Goal: Task Accomplishment & Management: Use online tool/utility

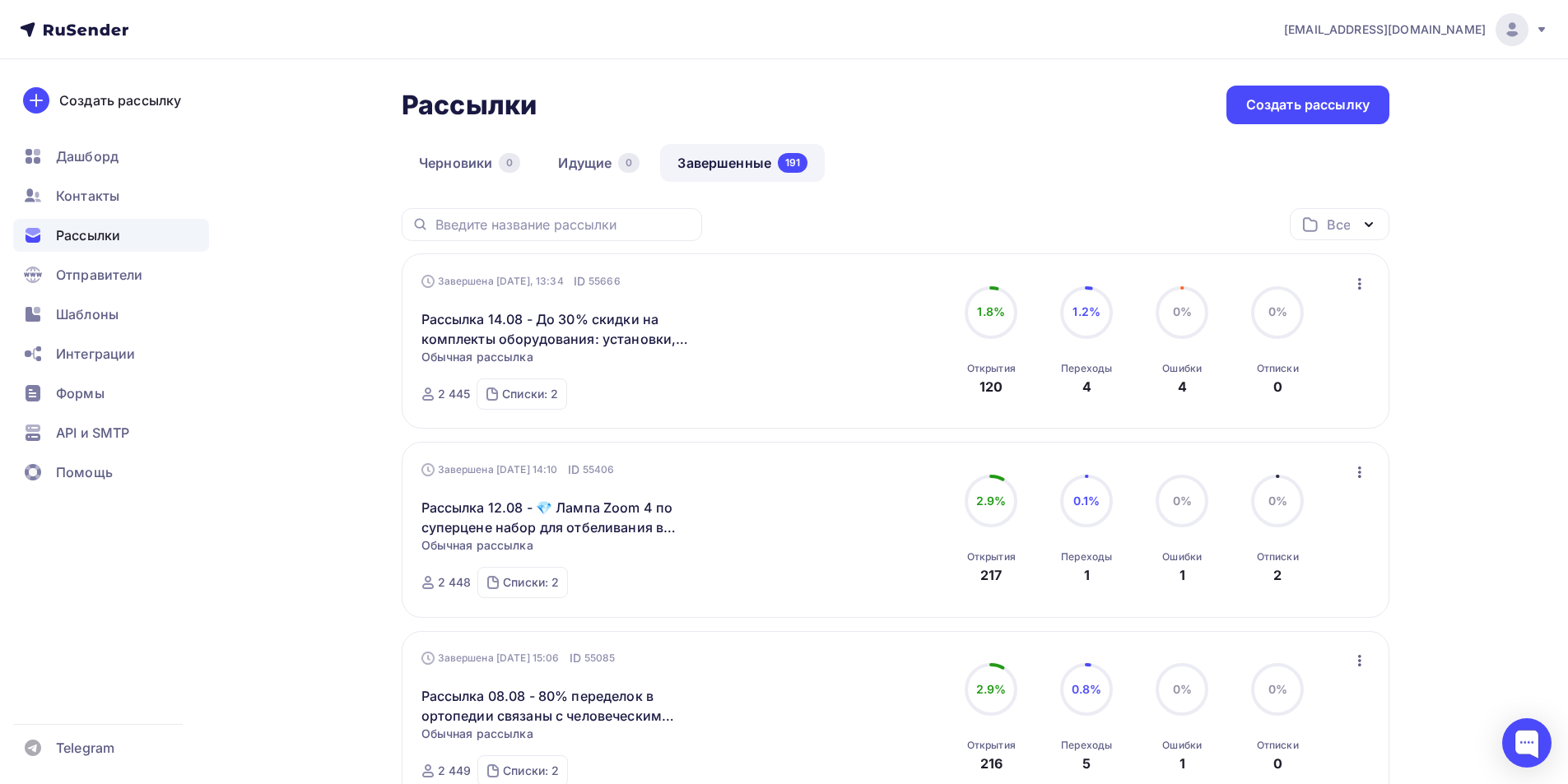
click at [1517, 30] on img at bounding box center [1512, 29] width 20 height 20
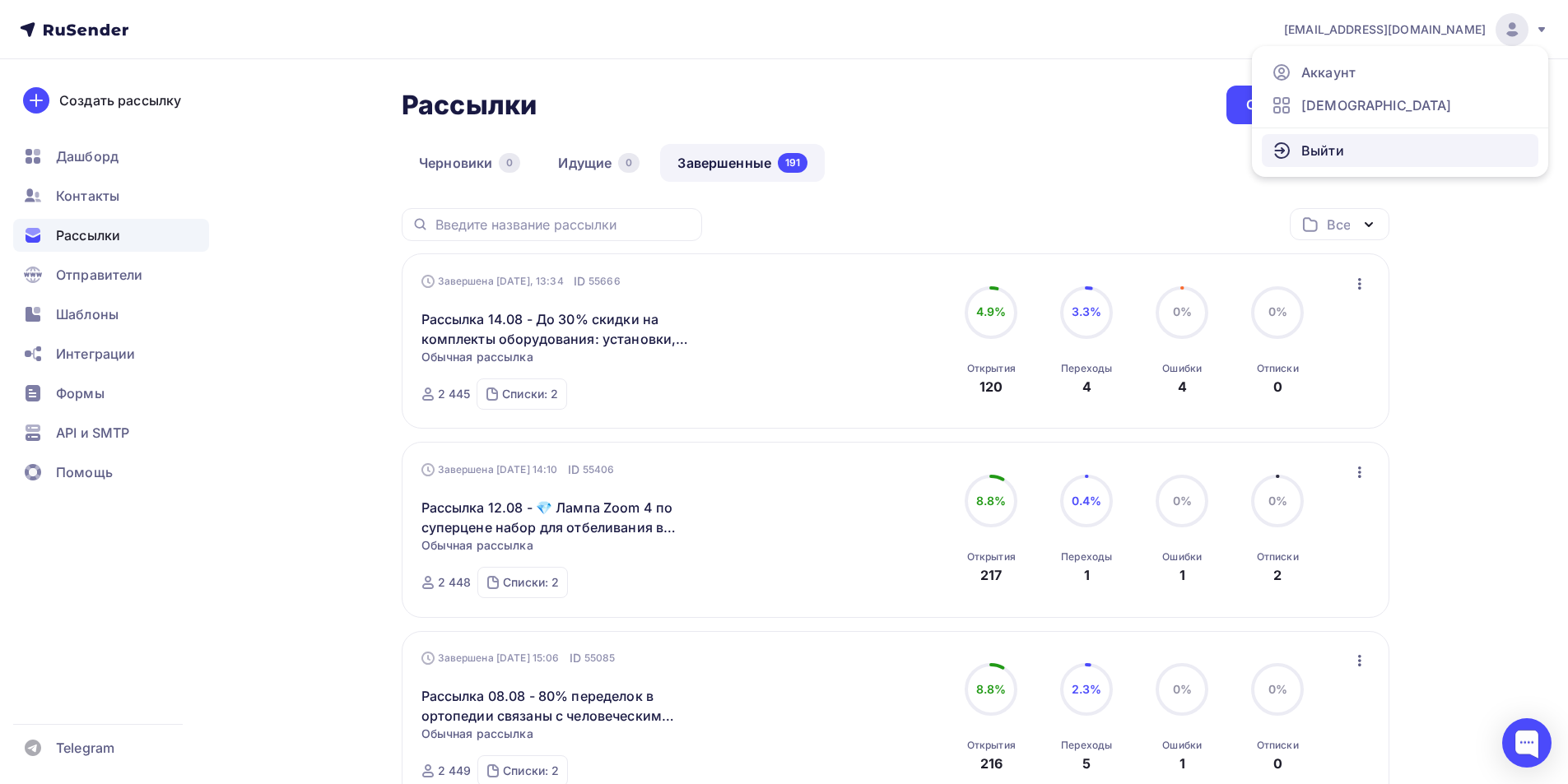
click at [1322, 154] on span "Выйти" at bounding box center [1323, 150] width 43 height 20
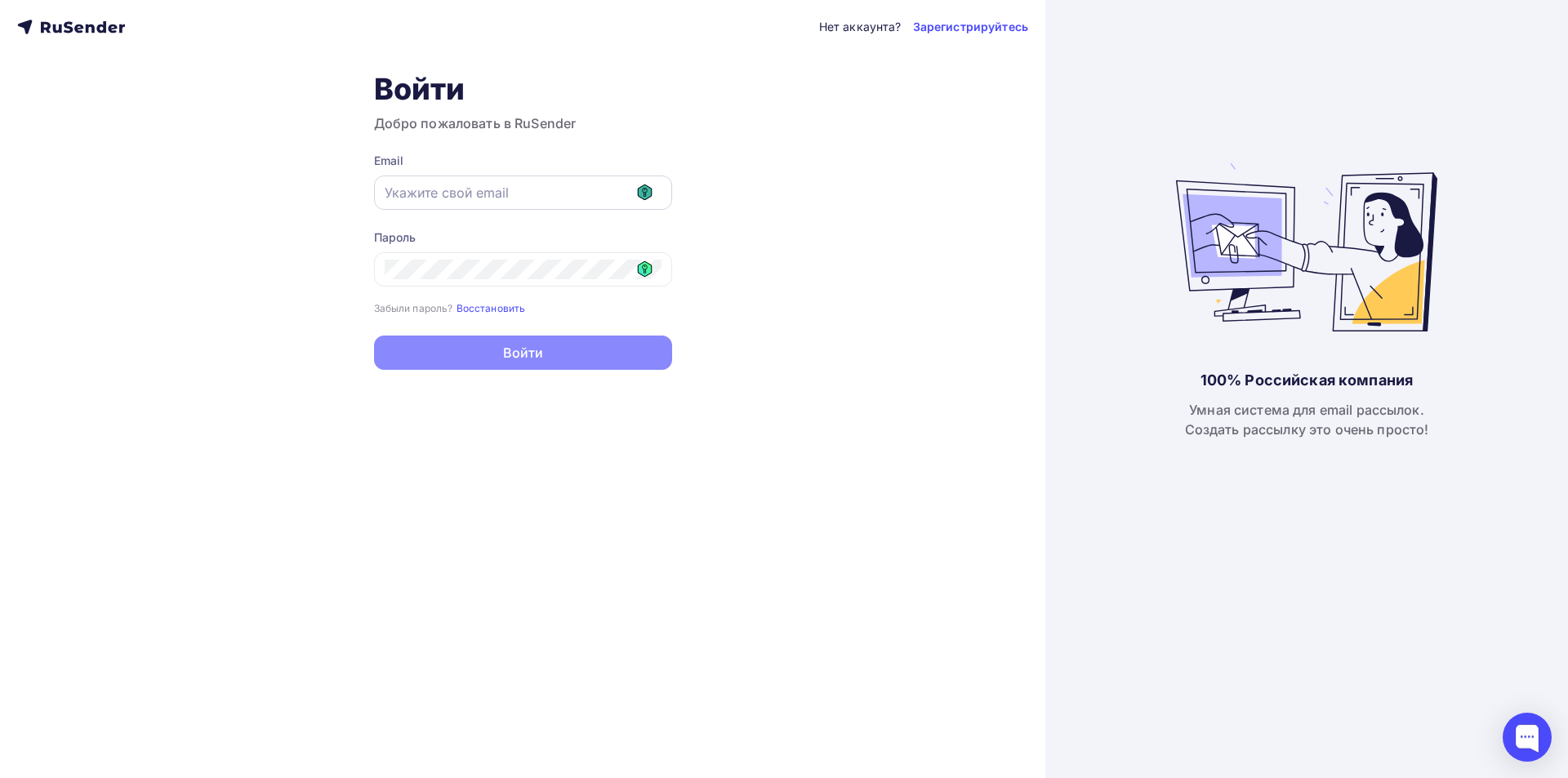
click at [641, 185] on icon at bounding box center [645, 193] width 15 height 15
type input "[EMAIL_ADDRESS][DOMAIN_NAME]"
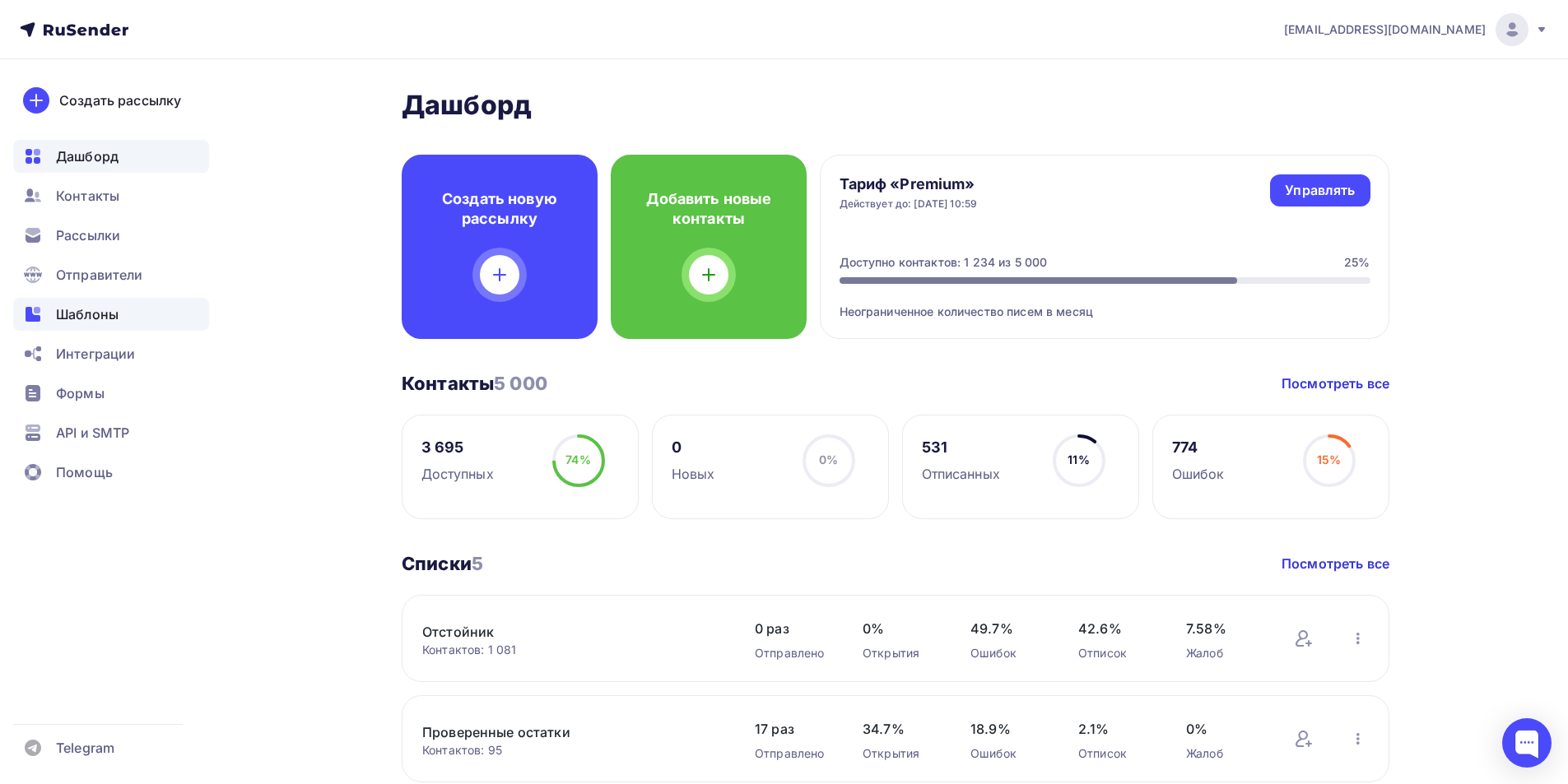
click at [89, 314] on span "Шаблоны" at bounding box center [88, 314] width 63 height 20
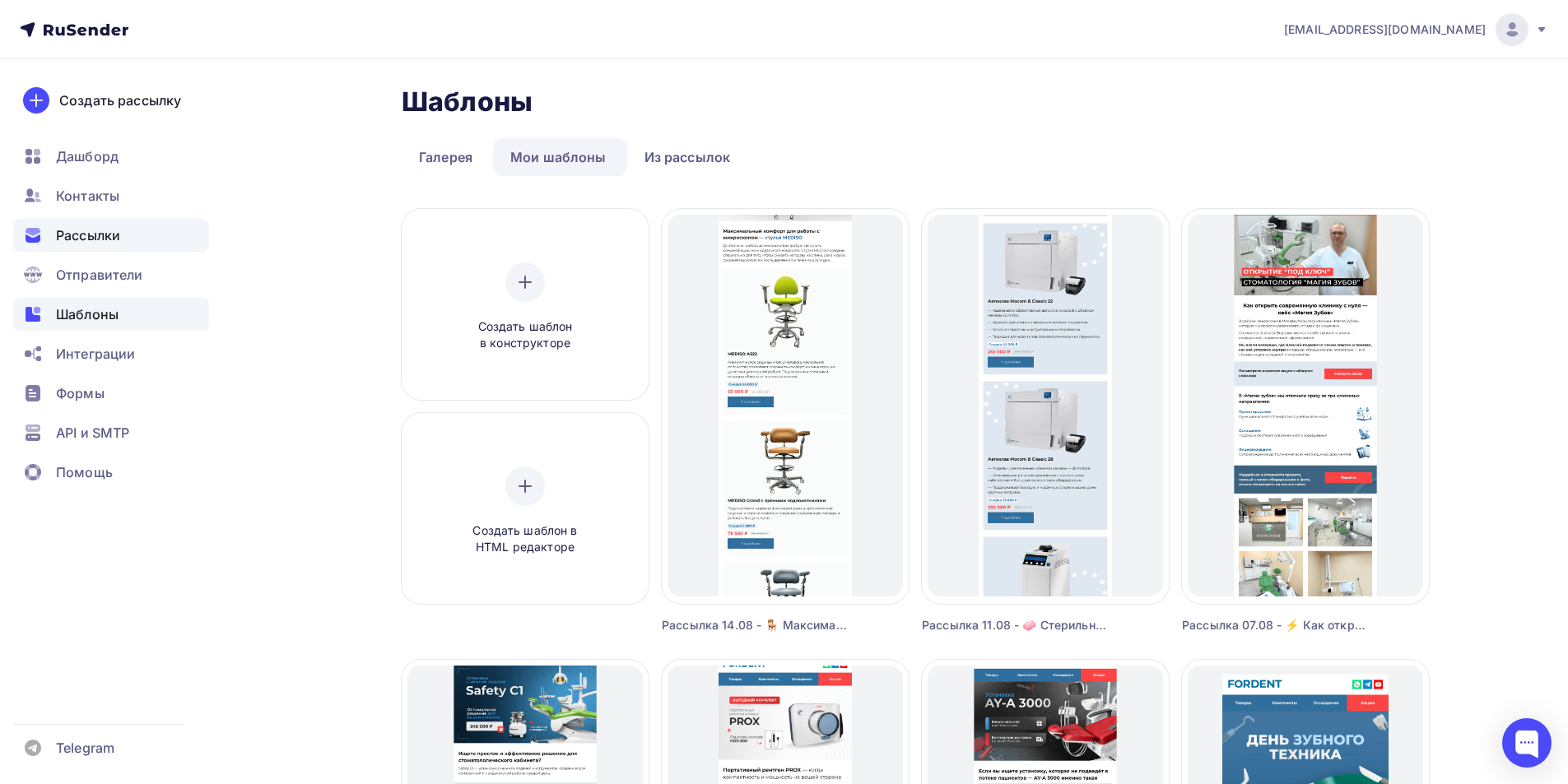
click at [93, 241] on span "Рассылки" at bounding box center [88, 235] width 64 height 20
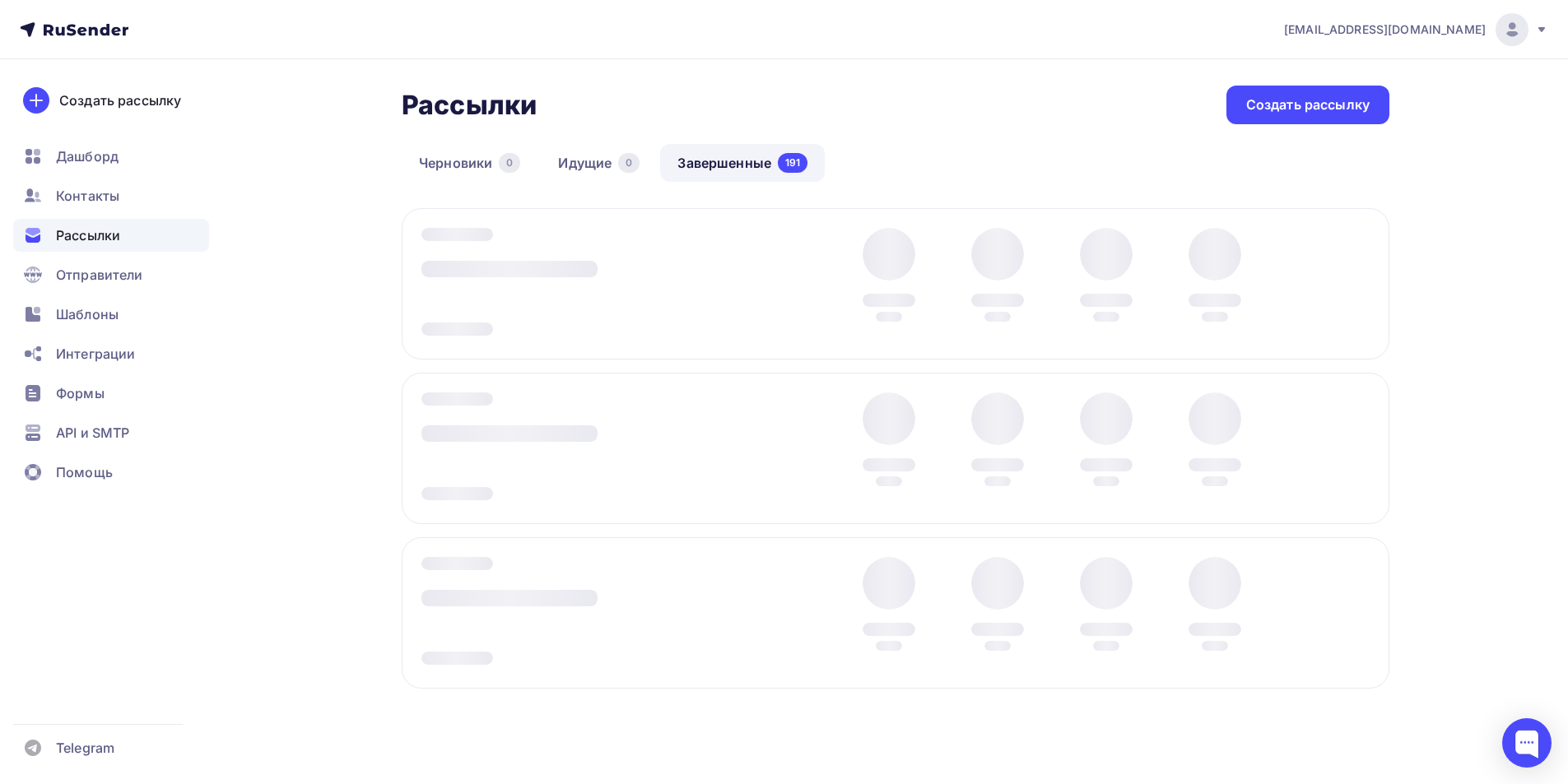
click at [754, 159] on link "Завершенные 191" at bounding box center [742, 163] width 165 height 38
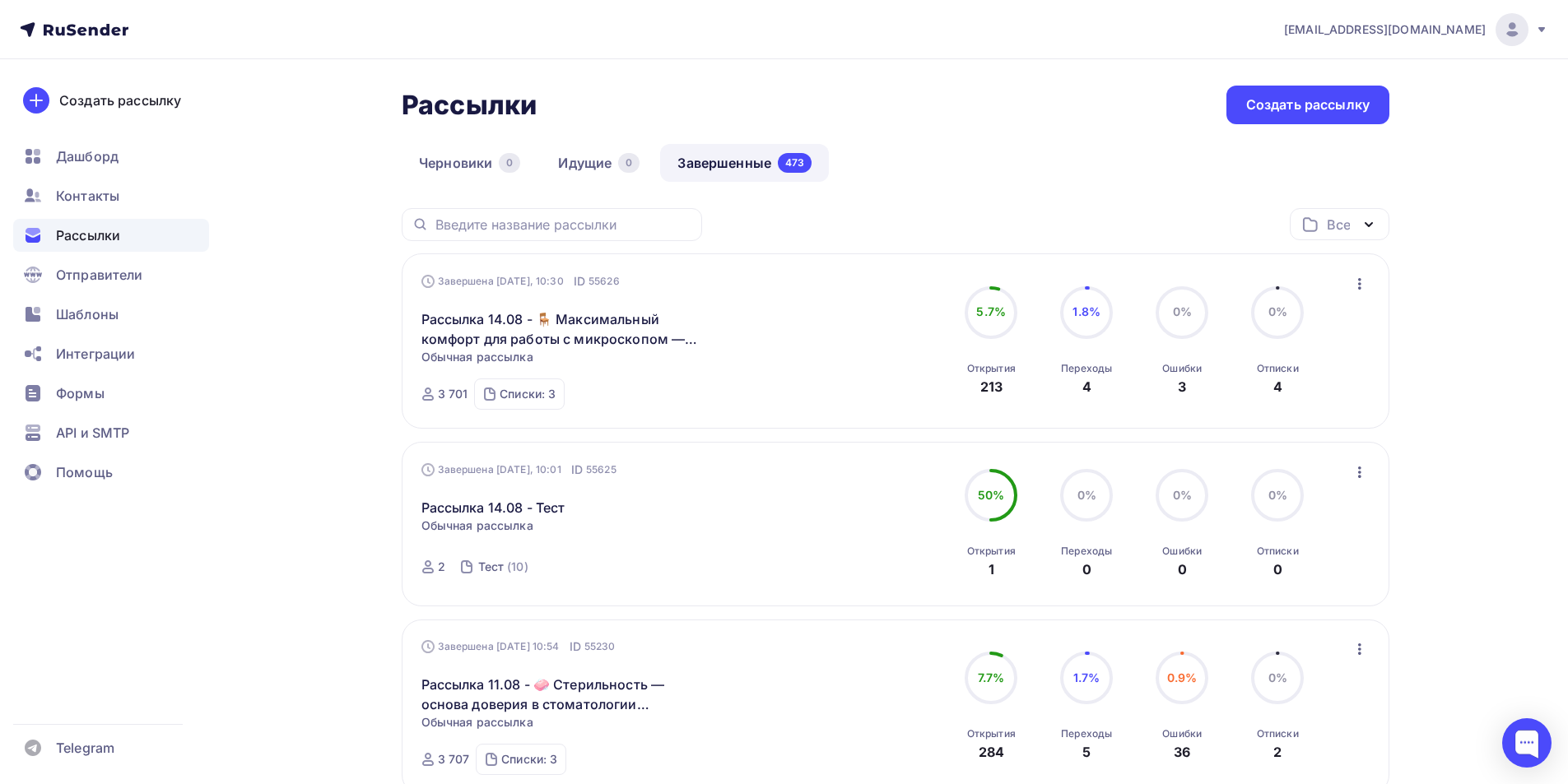
drag, startPoint x: 80, startPoint y: 313, endPoint x: 323, endPoint y: 59, distance: 351.5
click at [78, 314] on span "Шаблоны" at bounding box center [88, 314] width 63 height 20
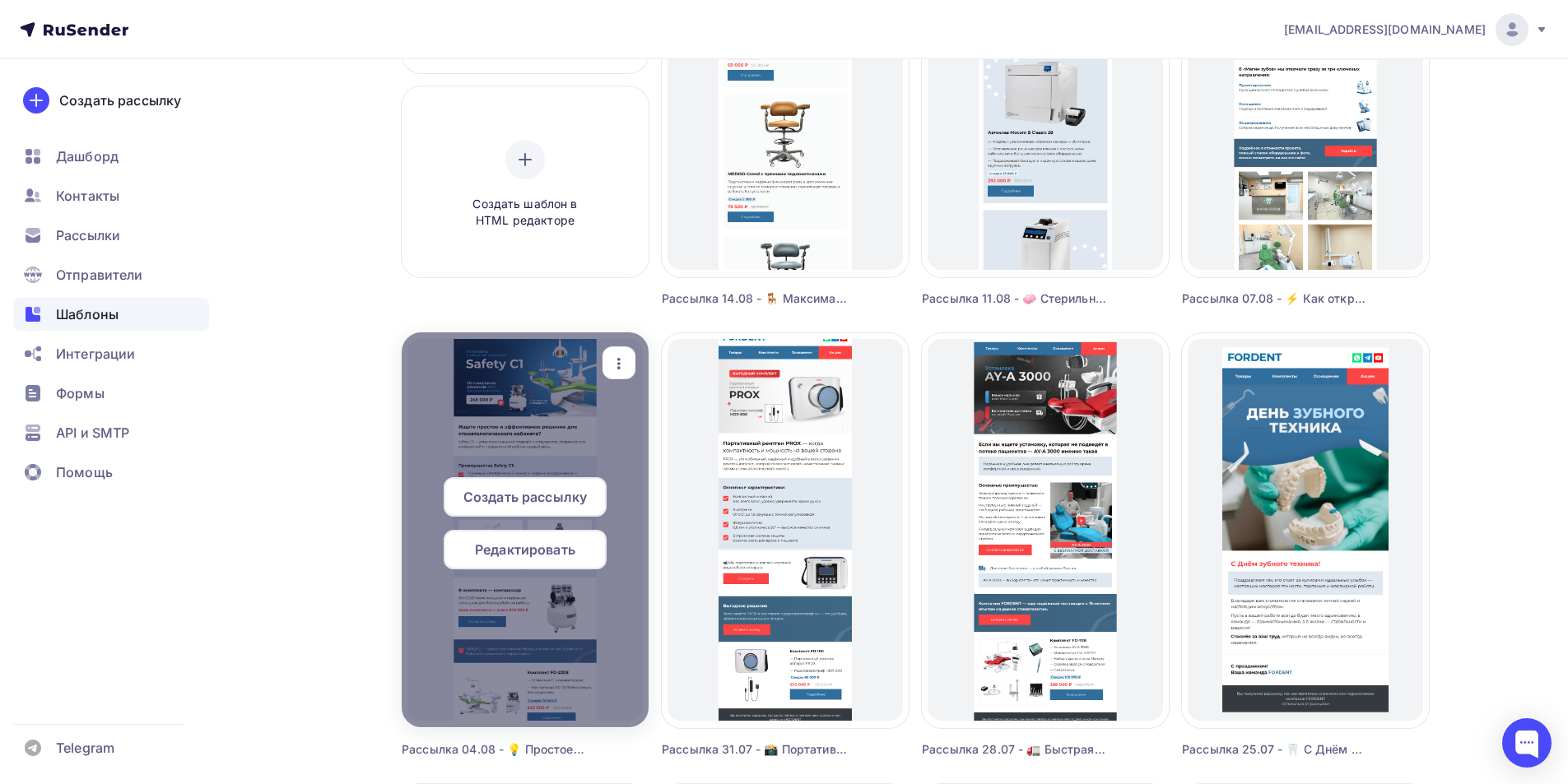
scroll to position [494, 0]
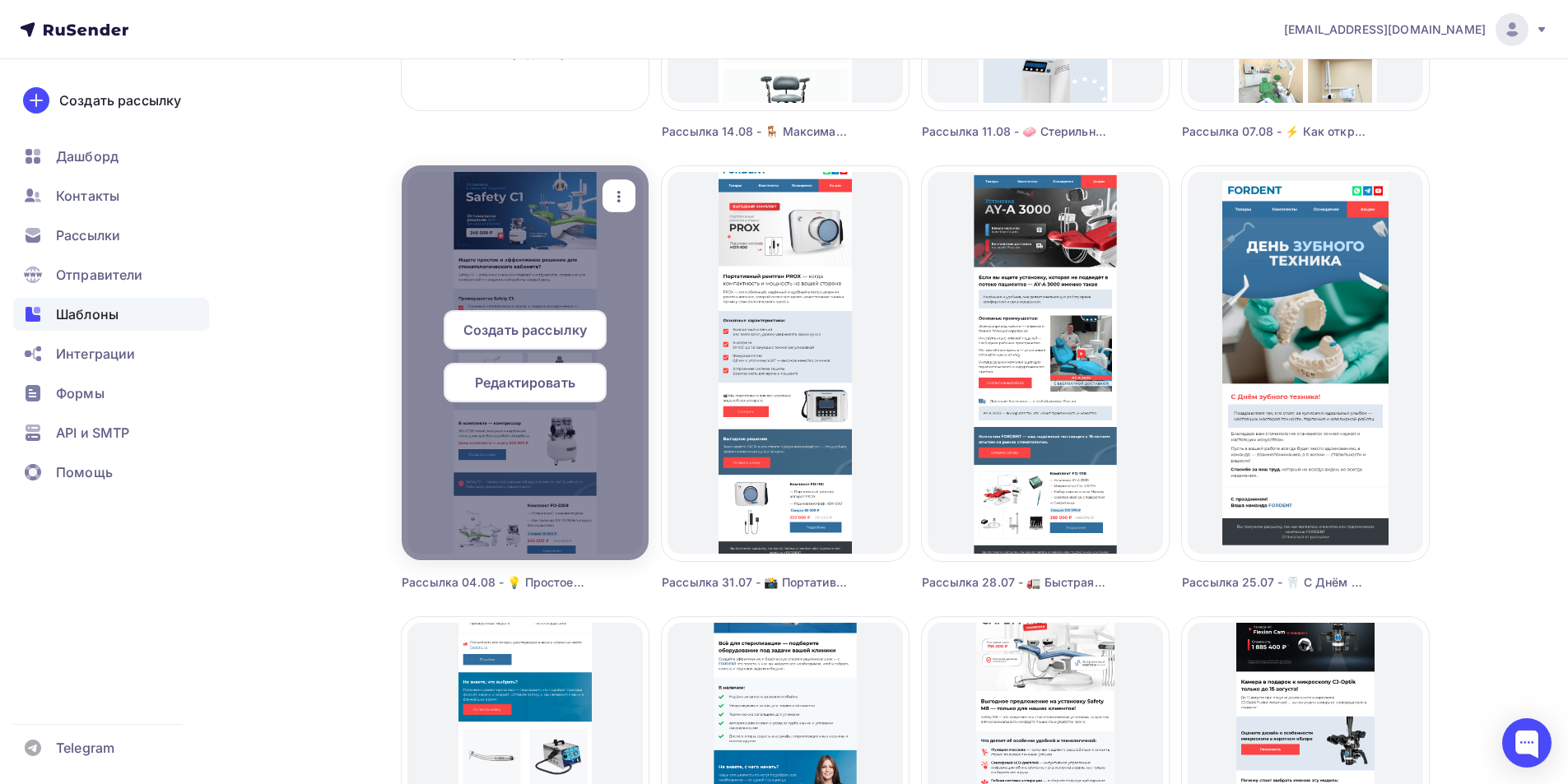
click at [626, 198] on icon "button" at bounding box center [618, 196] width 20 height 20
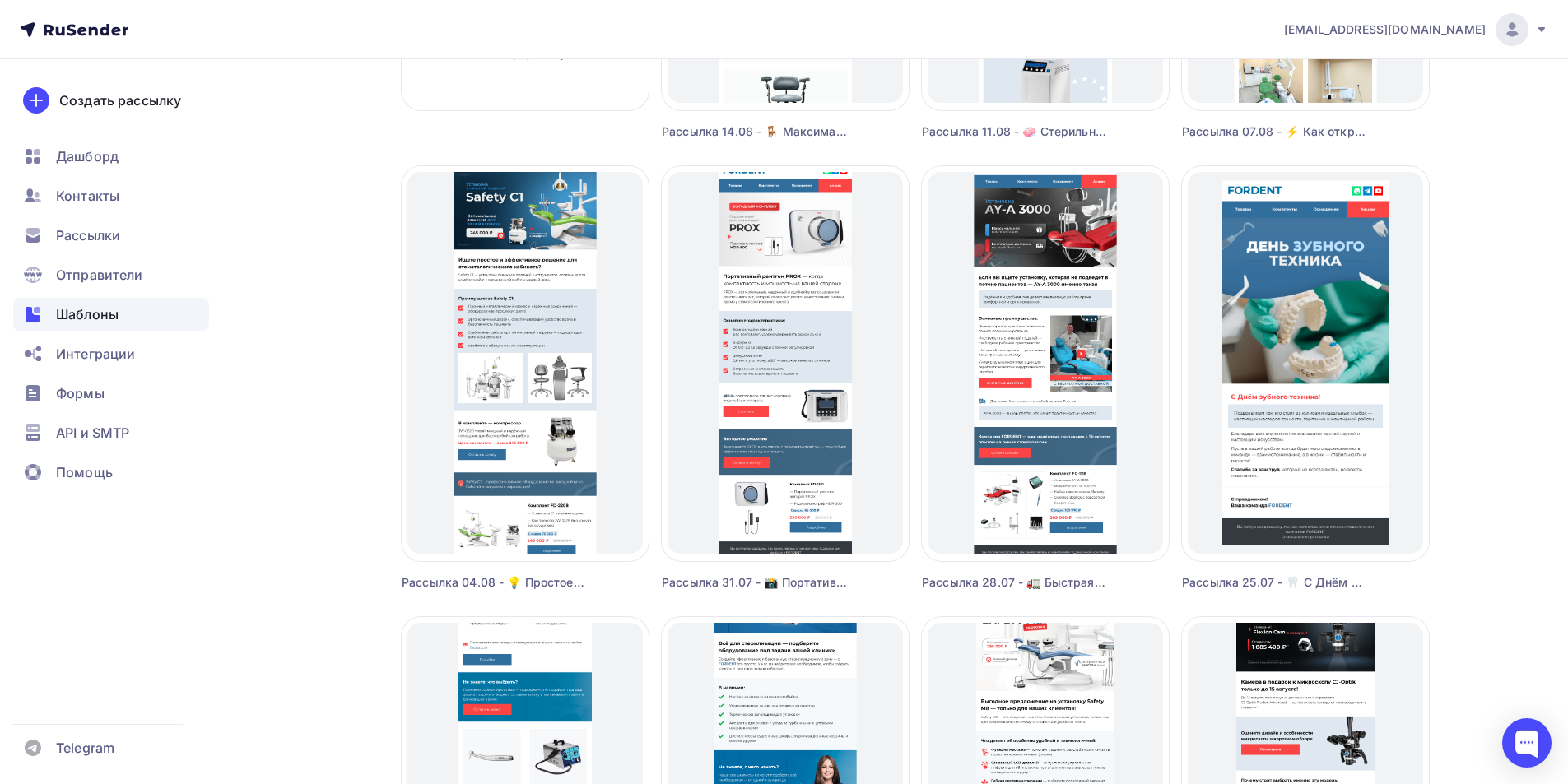
click at [650, 308] on div "Копировать" at bounding box center [677, 301] width 110 height 20
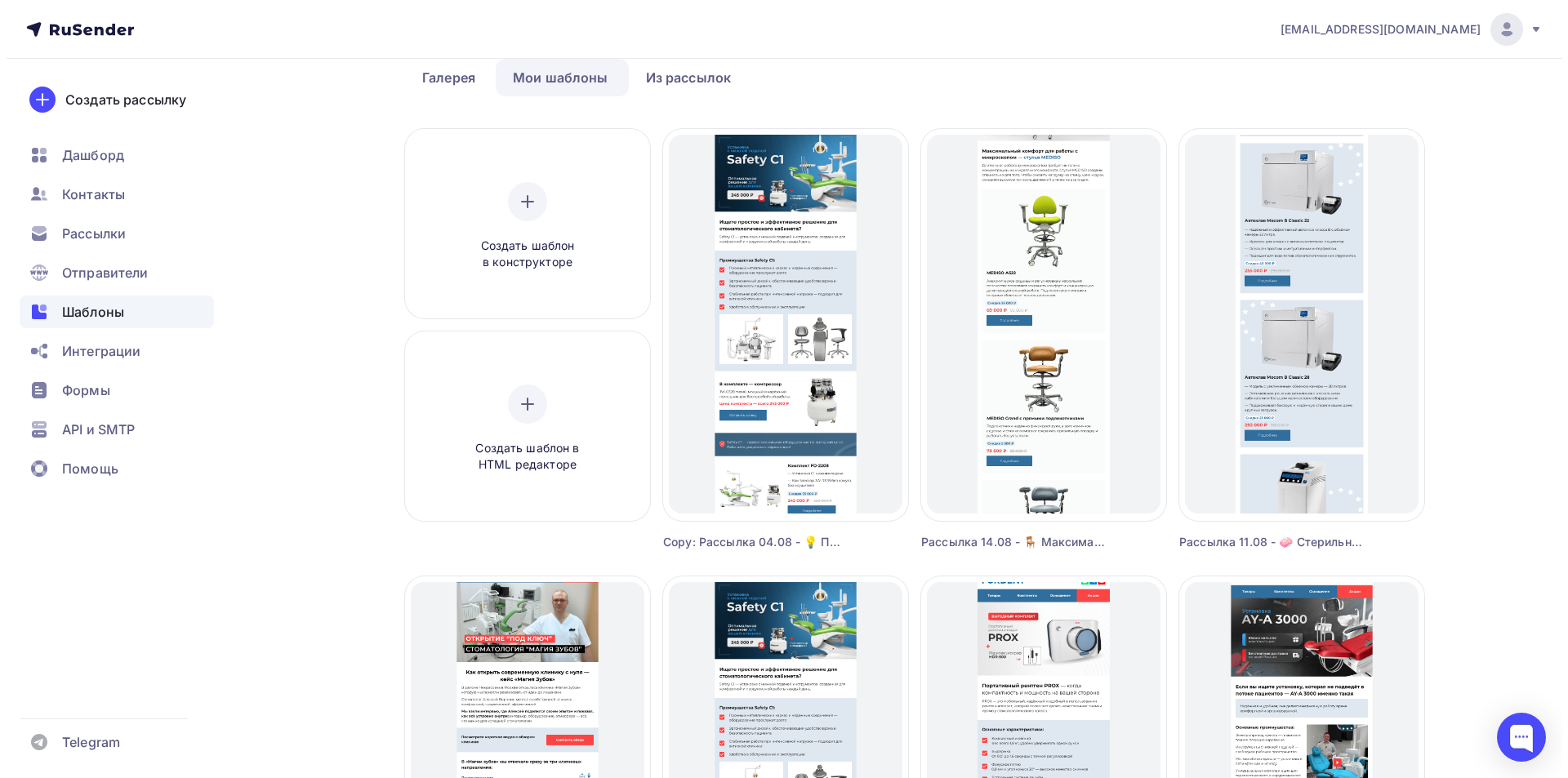
scroll to position [0, 0]
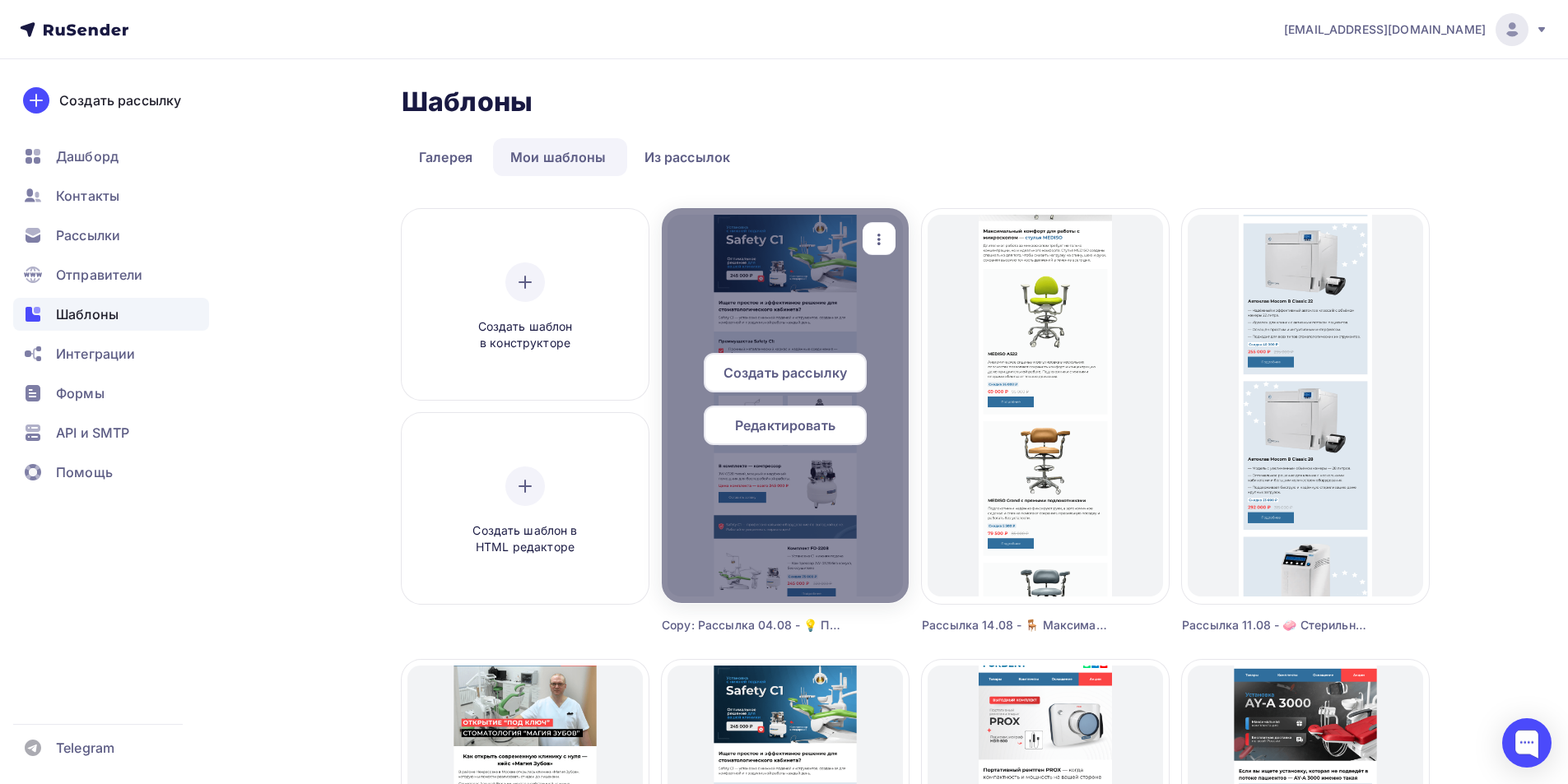
click at [881, 234] on icon "button" at bounding box center [879, 239] width 20 height 20
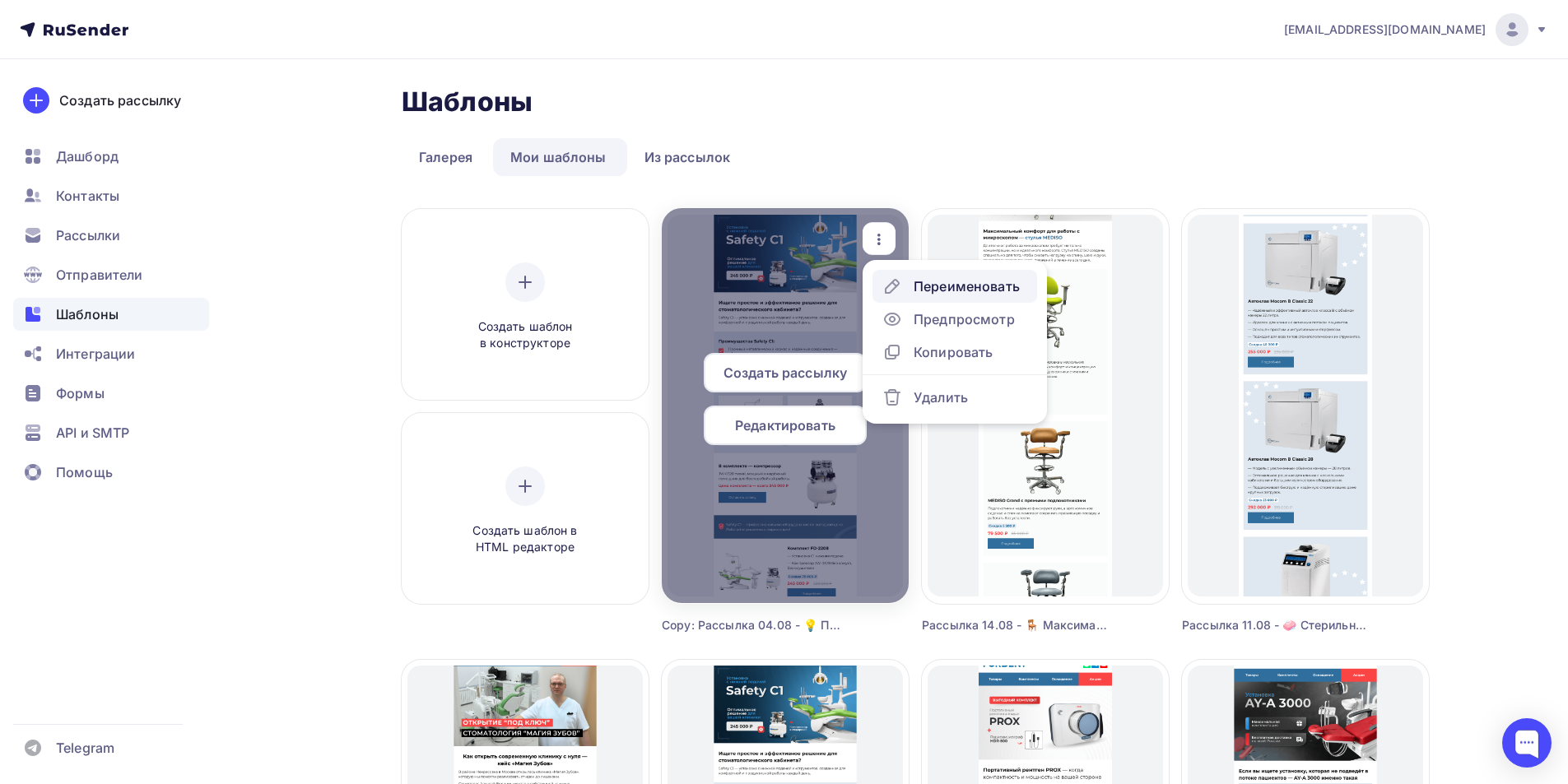
click at [955, 289] on div "Переименовать" at bounding box center [967, 286] width 107 height 20
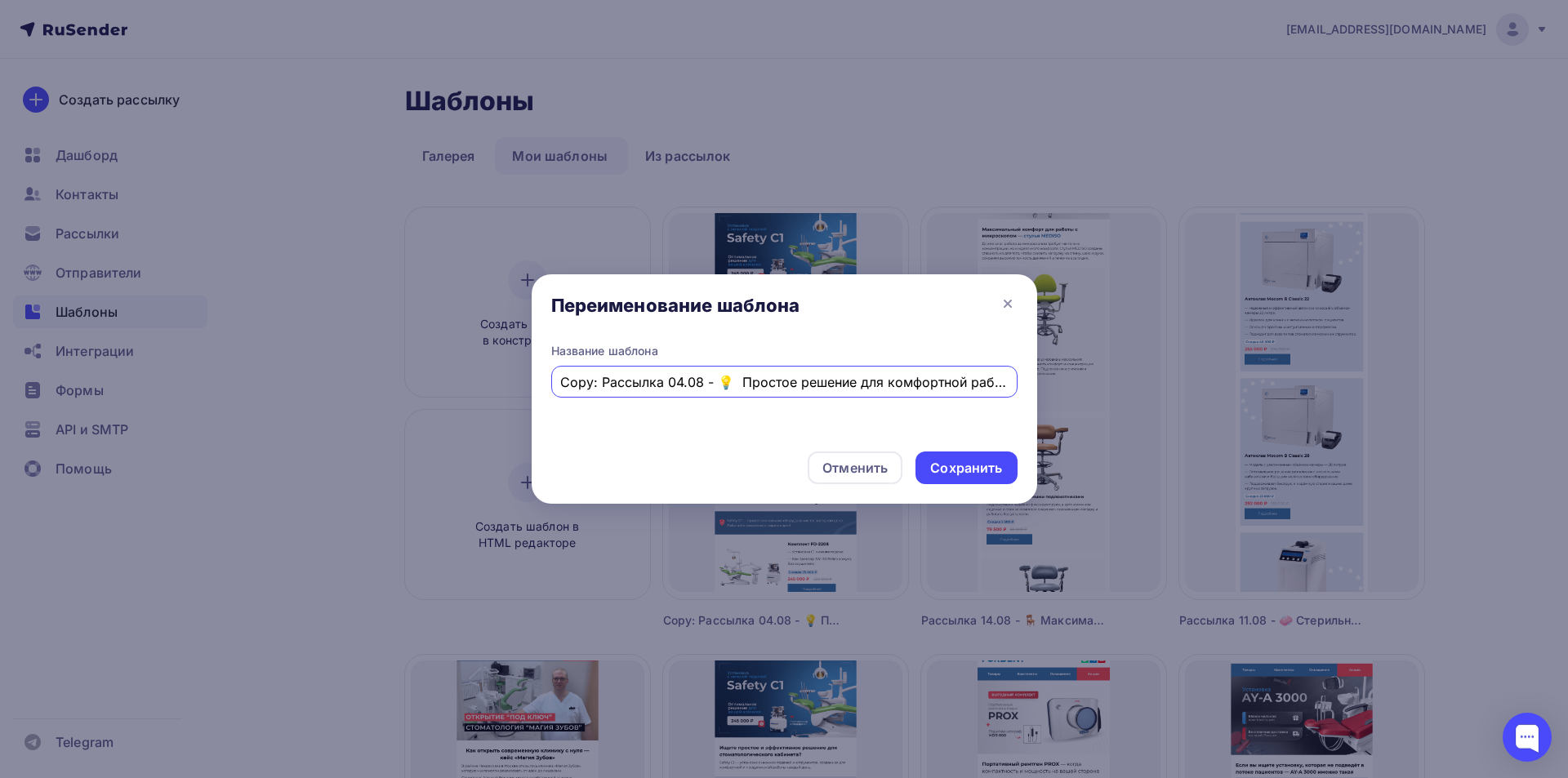
drag, startPoint x: 616, startPoint y: 373, endPoint x: 556, endPoint y: 378, distance: 60.2
click at [521, 380] on div "Переименование шаблона Название шаблона Copy: Рассылка 04.08 - 💡 Простое решени…" at bounding box center [784, 389] width 1568 height 778
click at [583, 379] on input "Copy: Рассылка 04.08 - 💡 Простое решение для комфортной работы — установка Safe…" at bounding box center [784, 382] width 447 height 20
drag, startPoint x: 600, startPoint y: 381, endPoint x: 548, endPoint y: 361, distance: 55.7
click at [530, 373] on div "Переименование шаблона Название шаблона Copy: Рассылка 04.08 - 💡 Простое решени…" at bounding box center [784, 389] width 1568 height 778
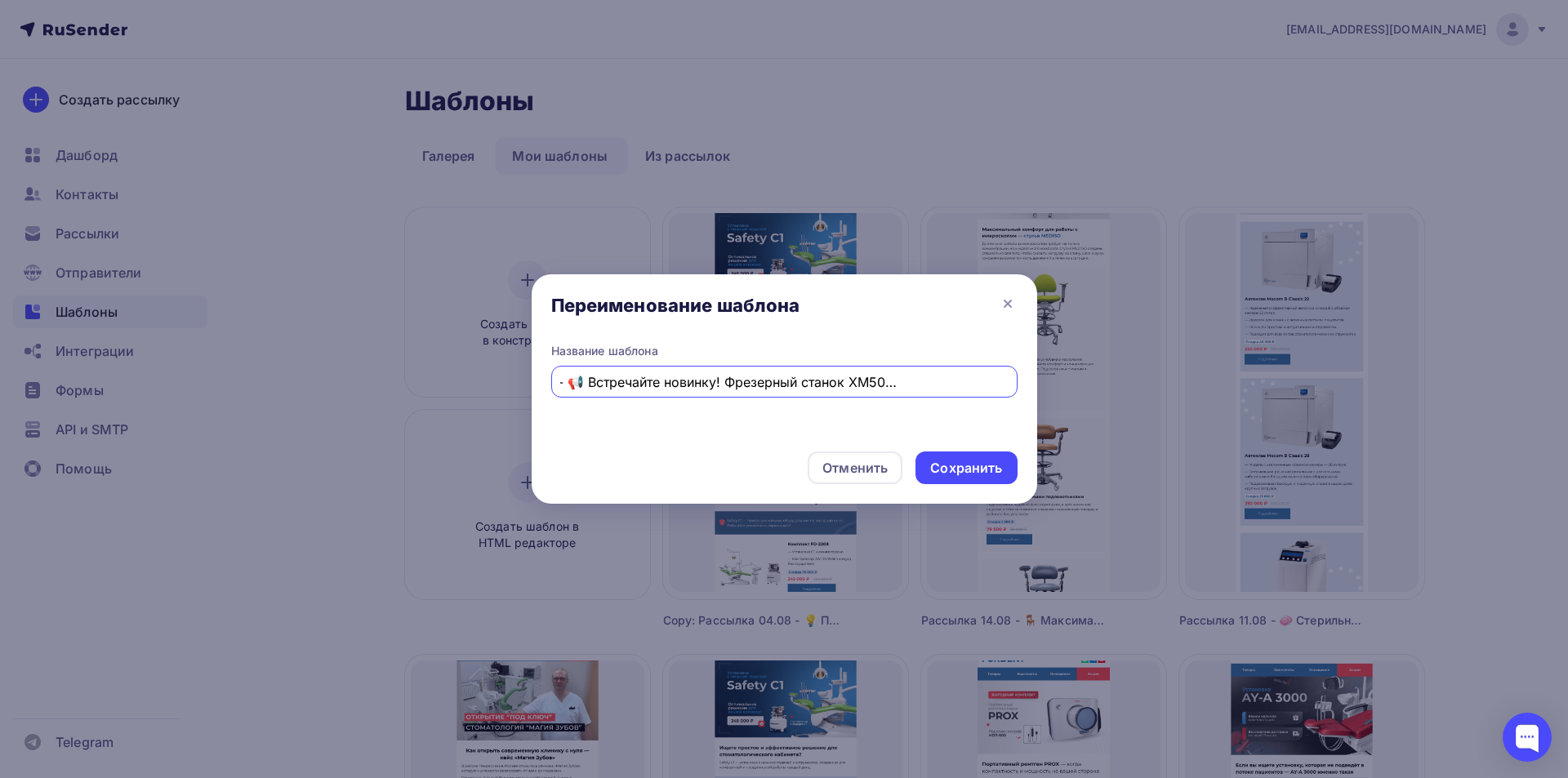
scroll to position [0, 293]
type input "Рассылка 18.08 - 📢 Встречайте новинку! Фрезерный станок XM500SE — точность и на…"
click at [968, 465] on div "Сохранить" at bounding box center [966, 468] width 72 height 19
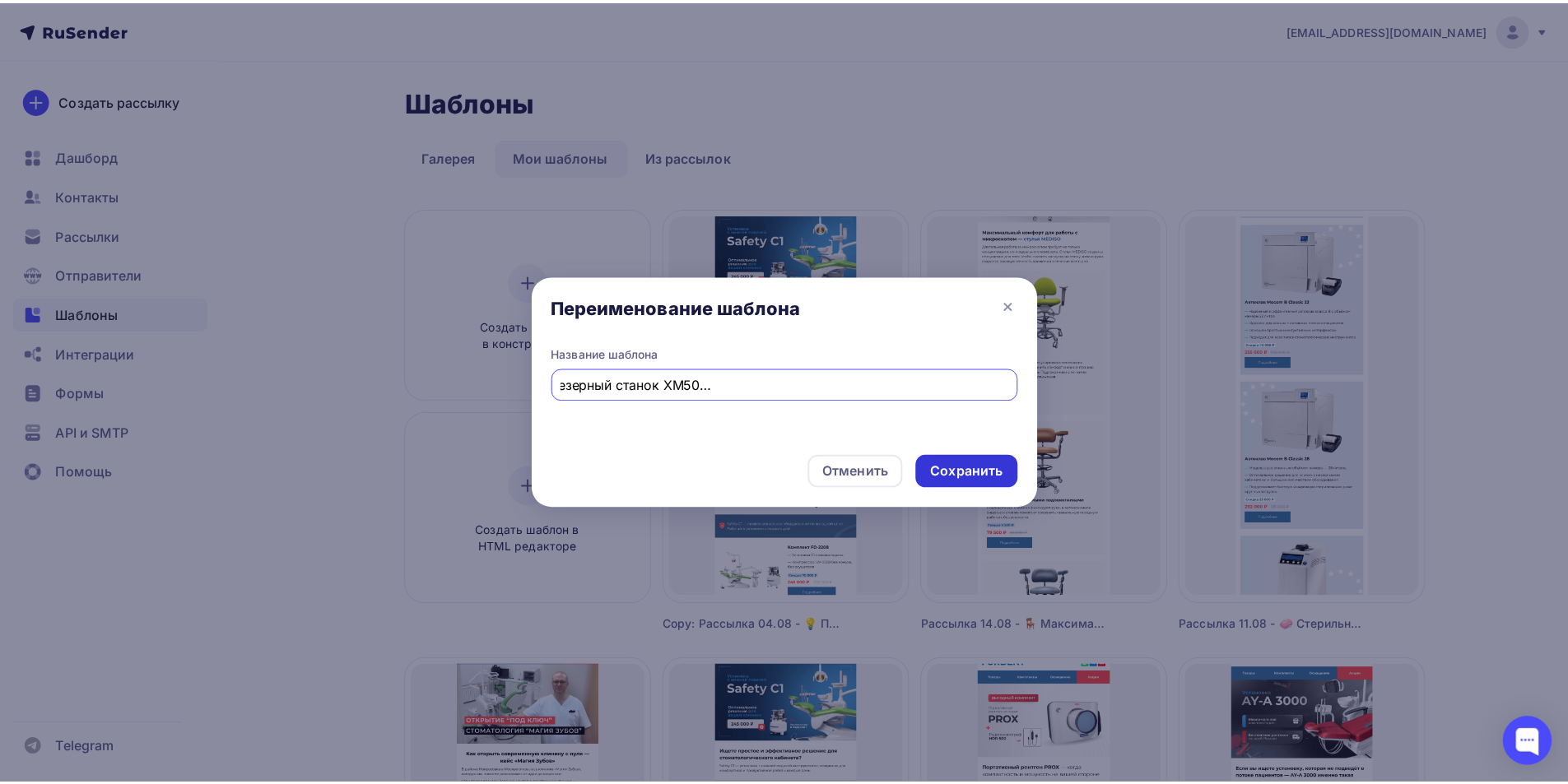
scroll to position [0, 0]
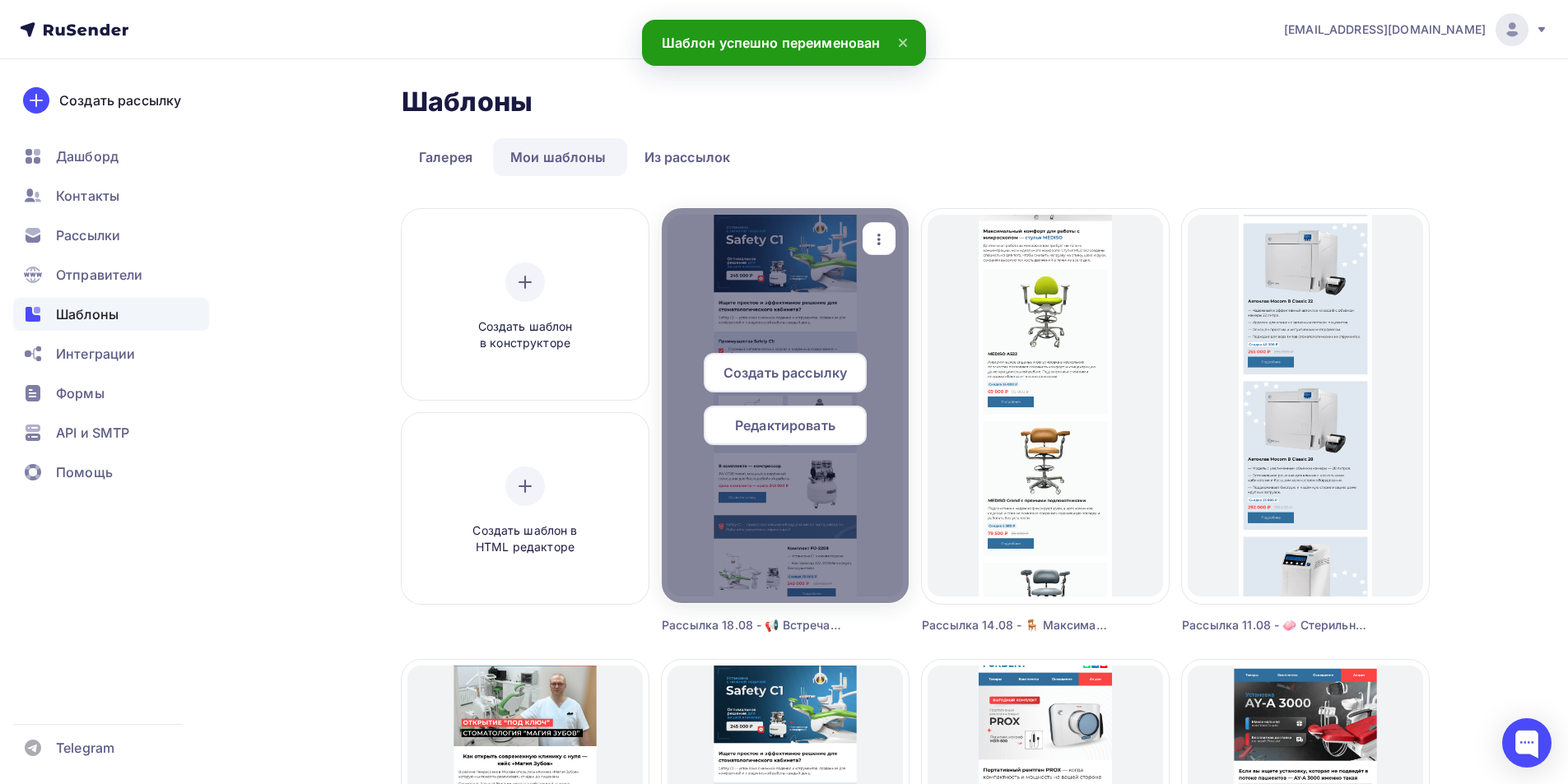
click at [761, 429] on span "Редактировать" at bounding box center [786, 425] width 101 height 20
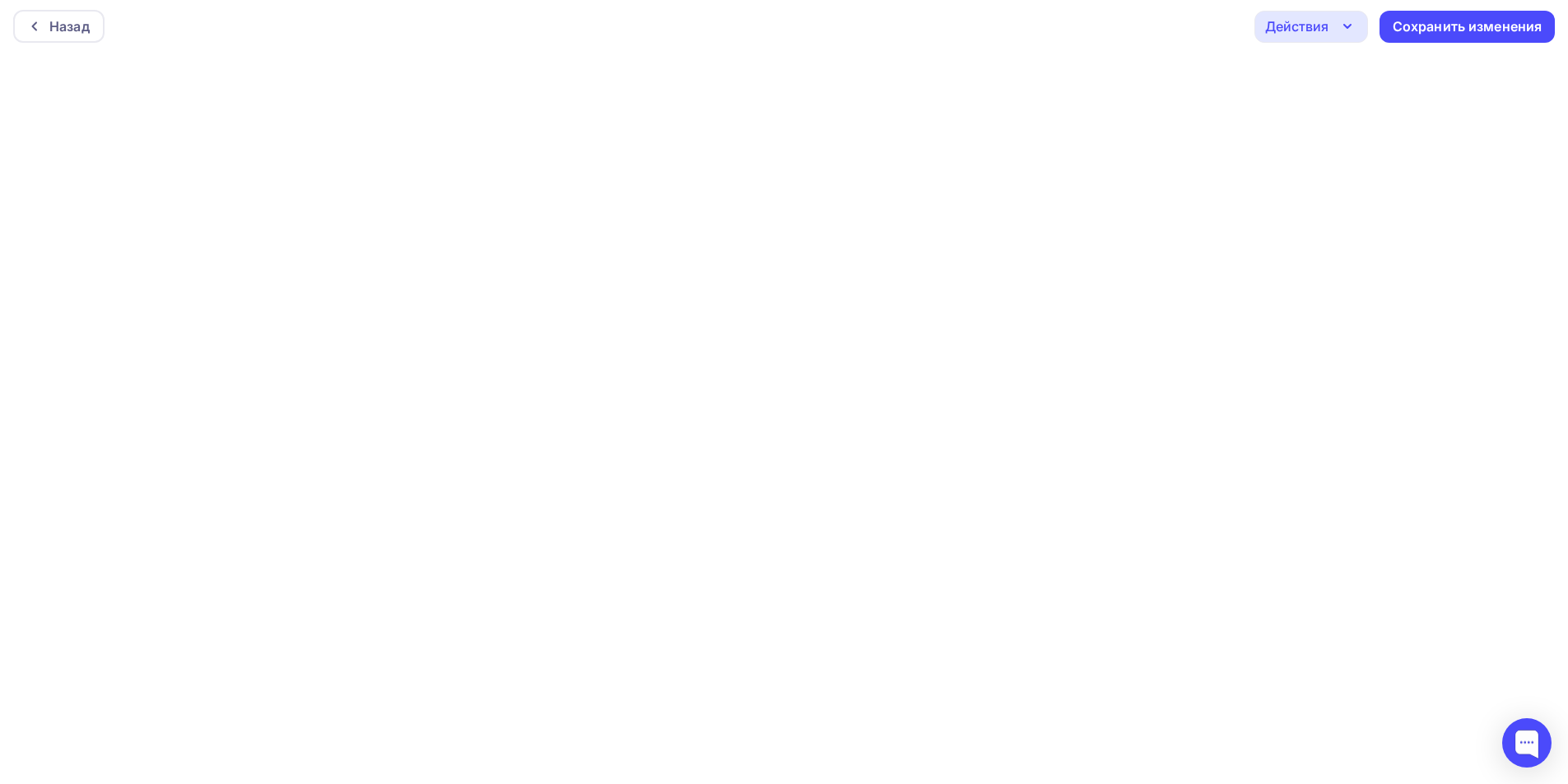
scroll to position [4, 0]
click at [1420, 18] on div "Сохранить изменения" at bounding box center [1467, 26] width 149 height 19
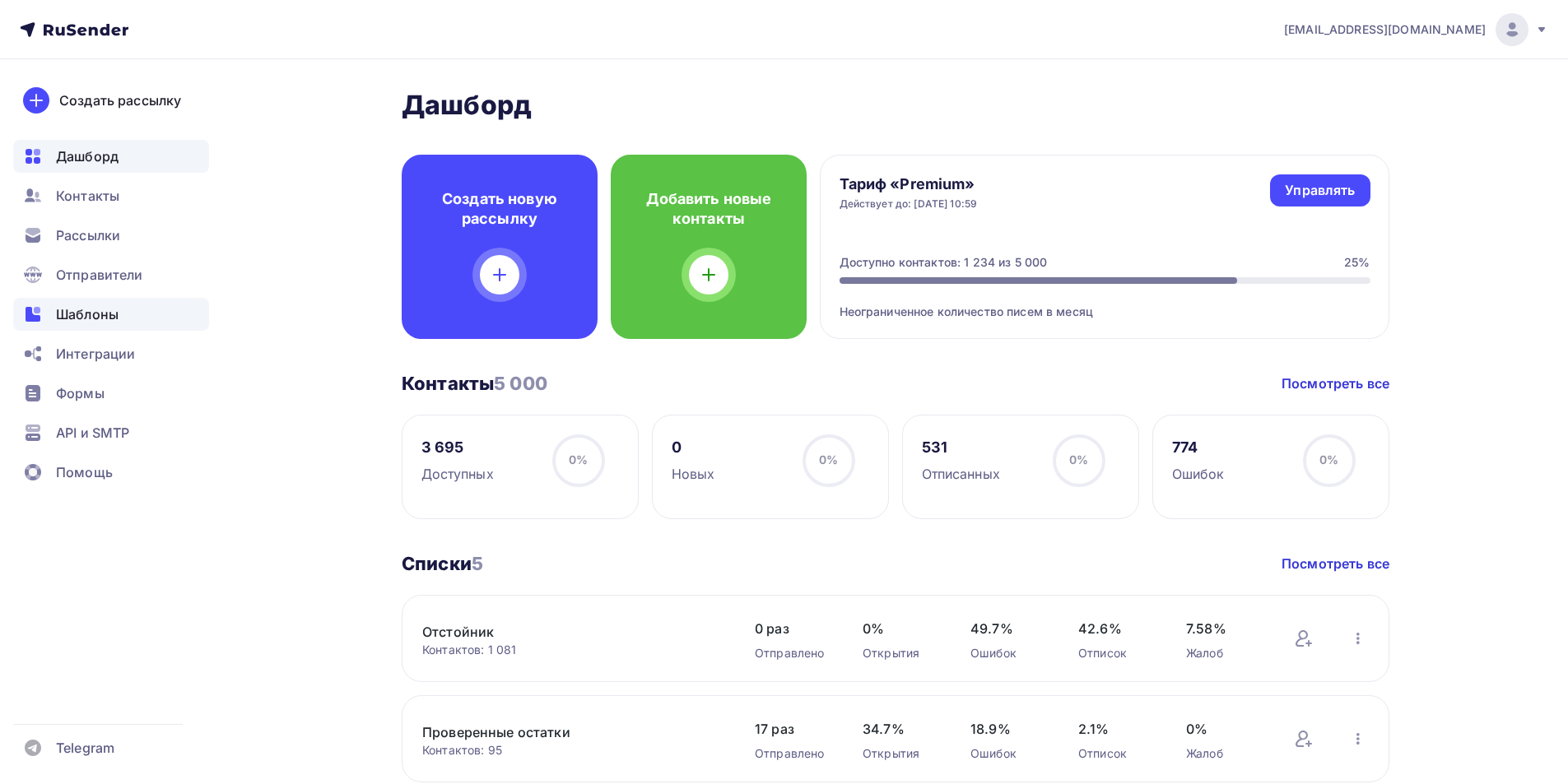
click at [90, 325] on div "Шаблоны" at bounding box center [111, 314] width 196 height 33
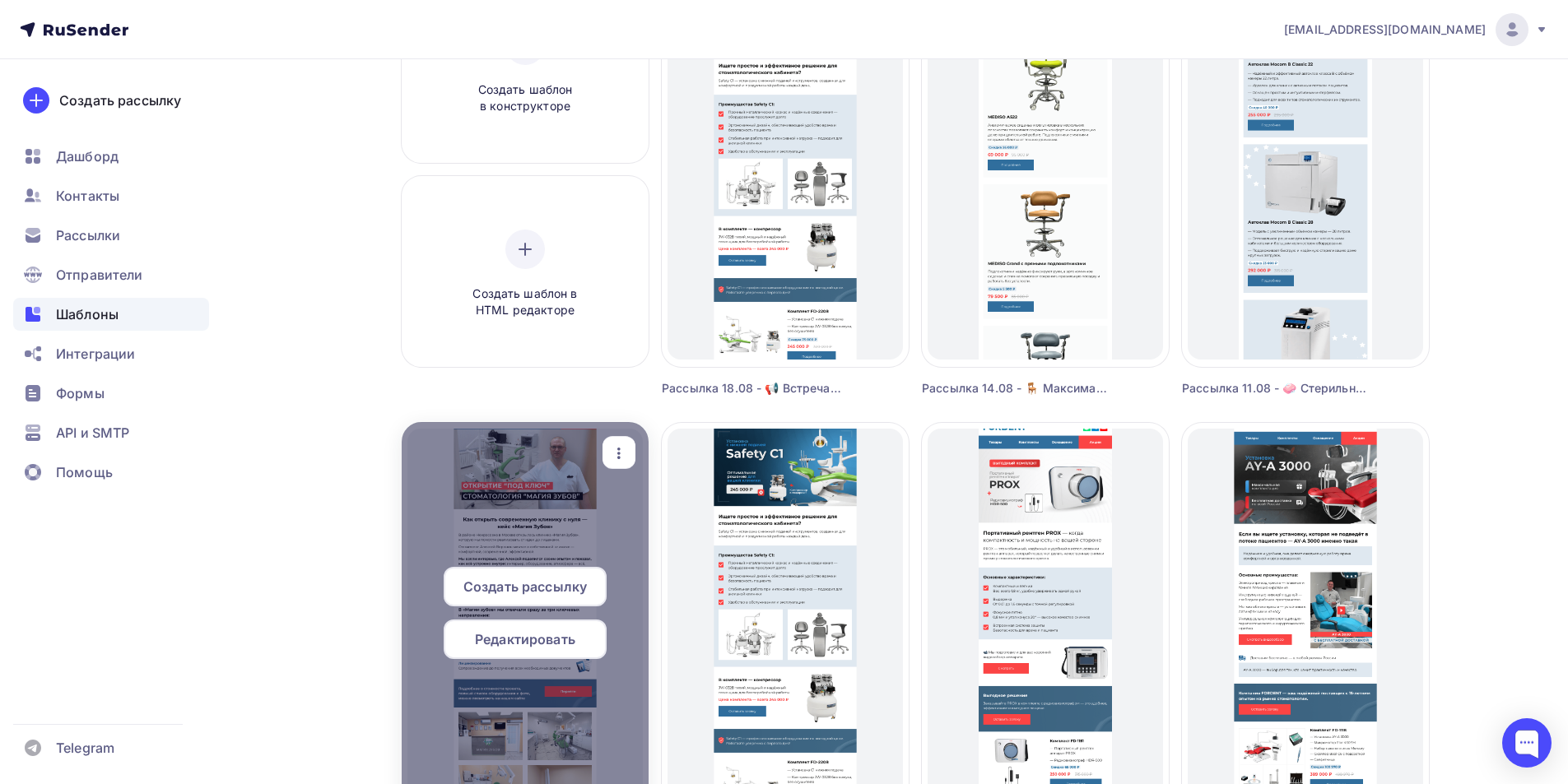
scroll to position [329, 0]
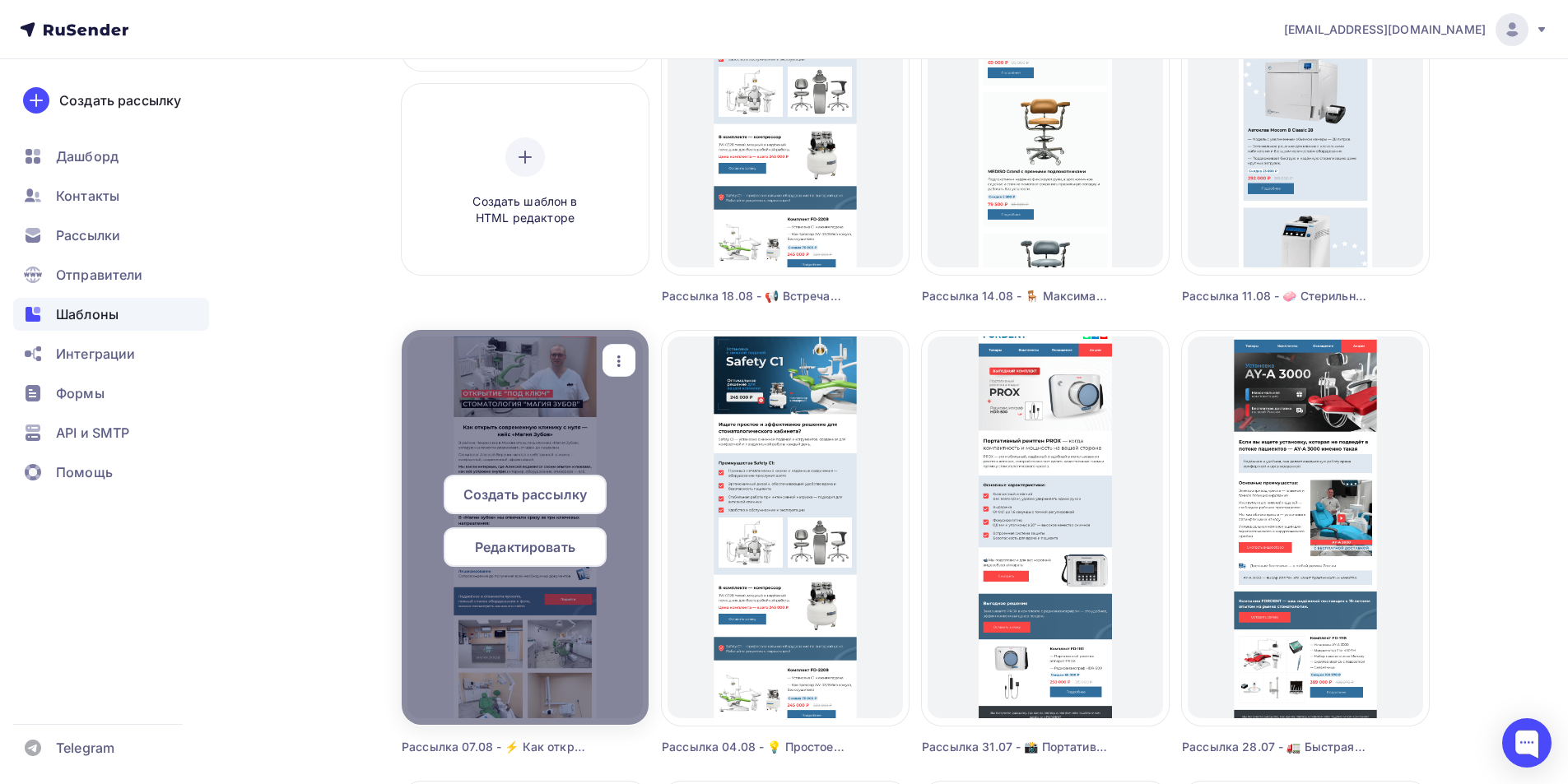
click at [537, 553] on span "Редактировать" at bounding box center [525, 547] width 101 height 20
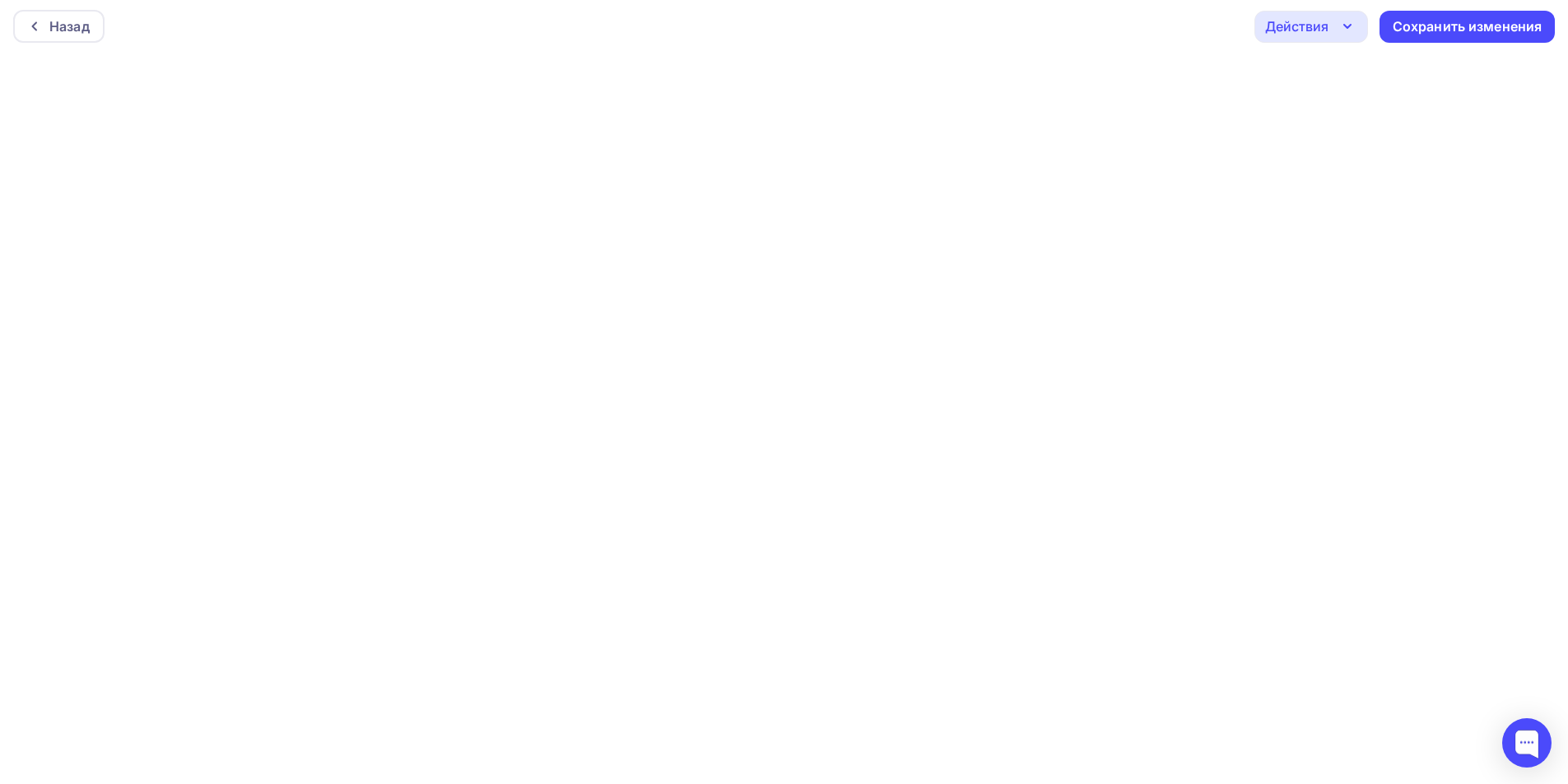
scroll to position [4, 0]
click at [83, 28] on div "Назад" at bounding box center [69, 25] width 40 height 20
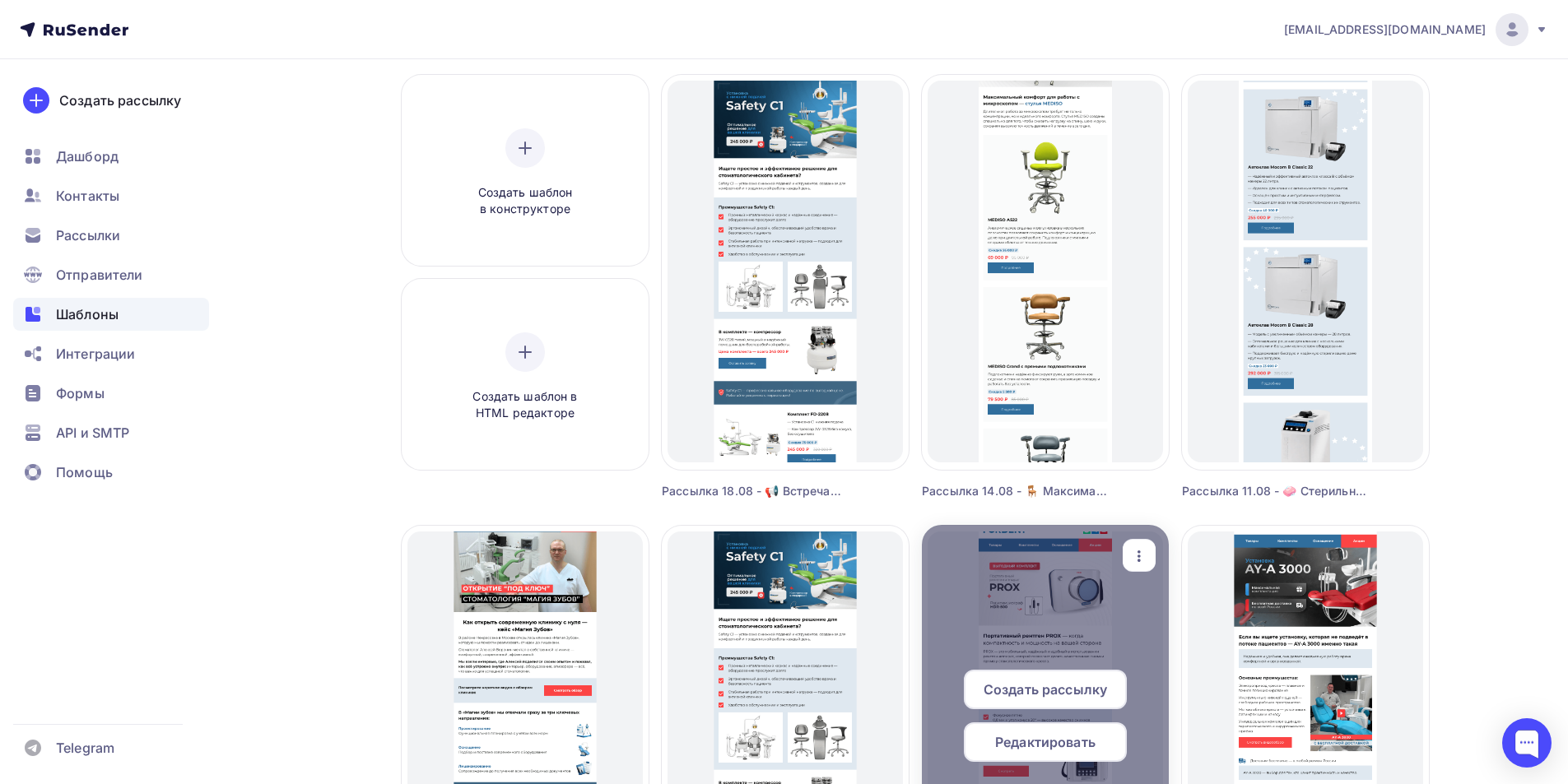
scroll to position [329, 0]
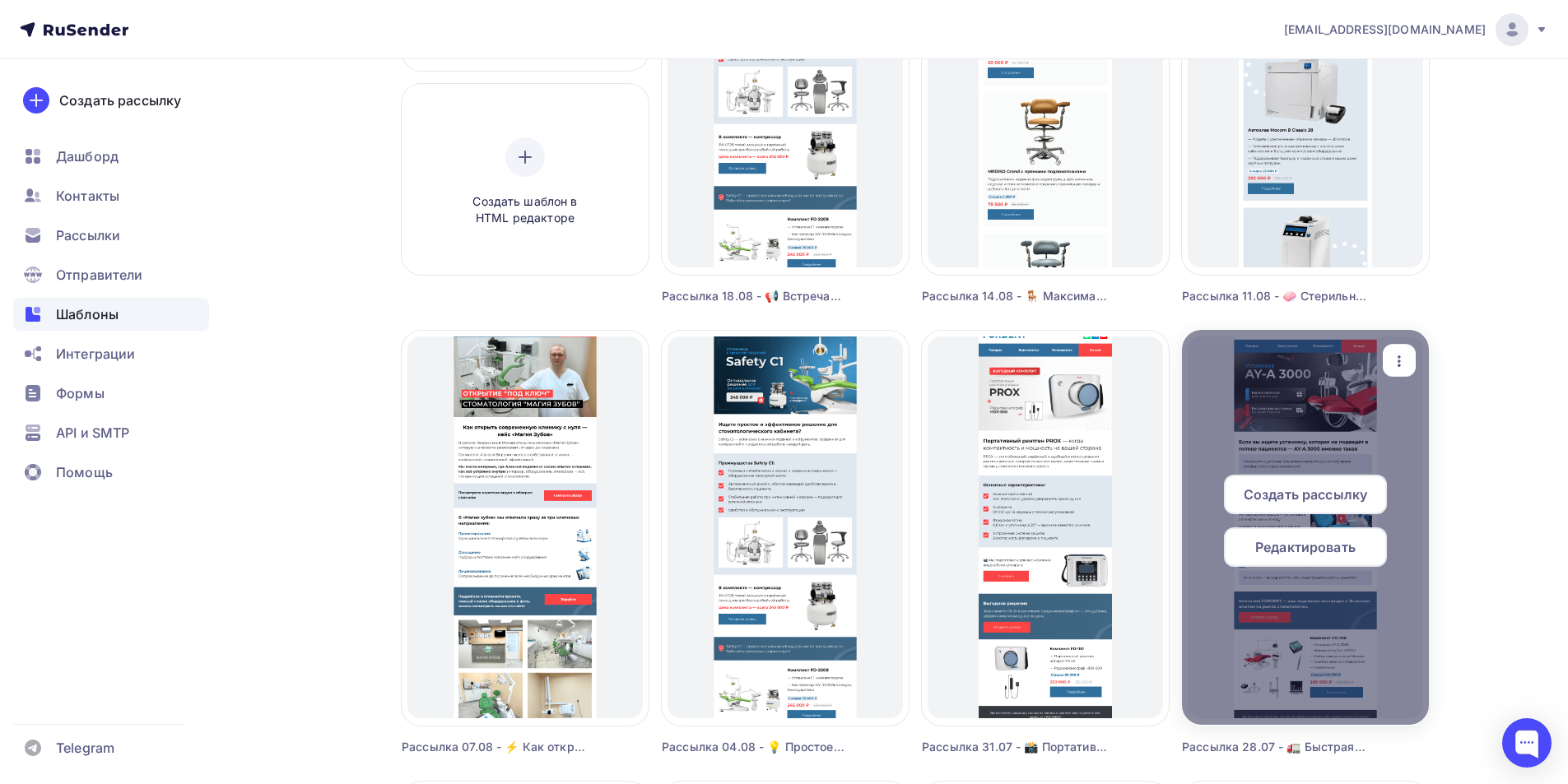
click at [1321, 546] on span "Редактировать" at bounding box center [1305, 547] width 101 height 20
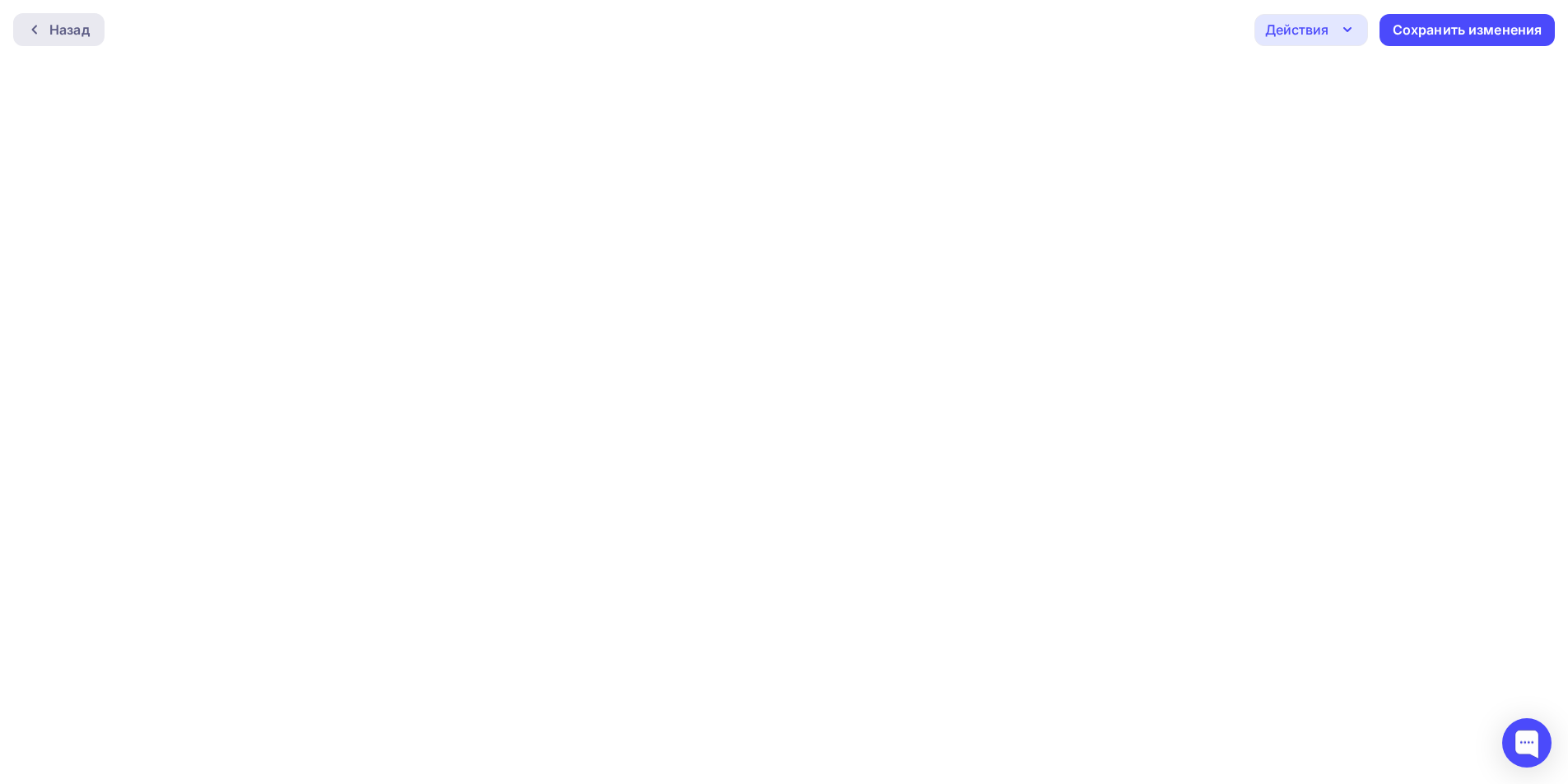
click at [72, 31] on div "Назад" at bounding box center [69, 29] width 40 height 20
